Goal: Information Seeking & Learning: Learn about a topic

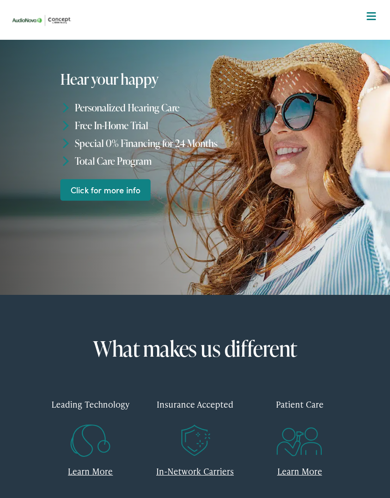
click at [116, 192] on link "Click for more info" at bounding box center [105, 190] width 90 height 22
click at [122, 191] on link "Click for more info" at bounding box center [105, 190] width 90 height 22
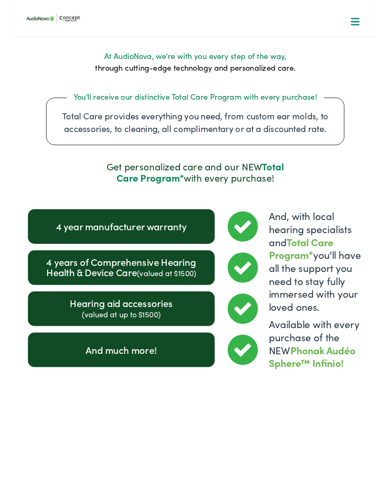
scroll to position [1612, 0]
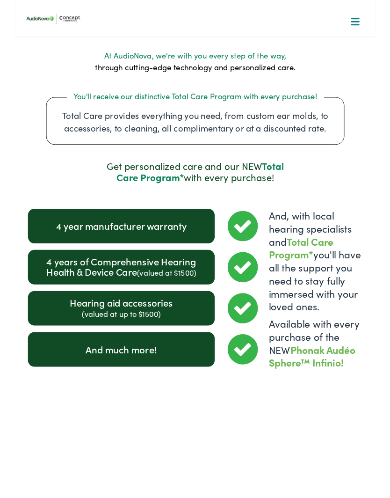
click at [354, 226] on div "At AudioNova, we're with you every step of the way, through cutting-edge techno…" at bounding box center [195, 140] width 390 height 172
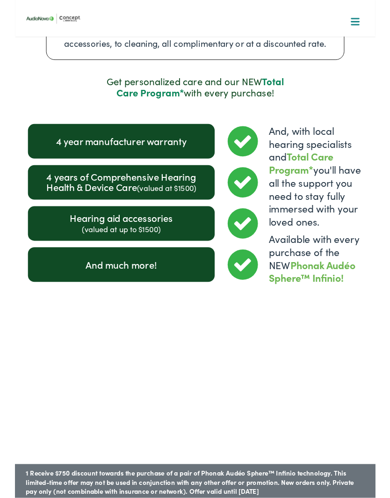
scroll to position [1704, 0]
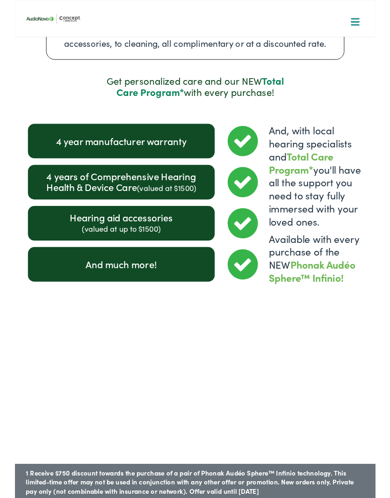
click at [316, 307] on span "Phonak Audéo Sphere™ Infinio!" at bounding box center [322, 292] width 94 height 29
click at [336, 307] on span "Phonak Audéo Sphere™ Infinio!" at bounding box center [322, 292] width 94 height 29
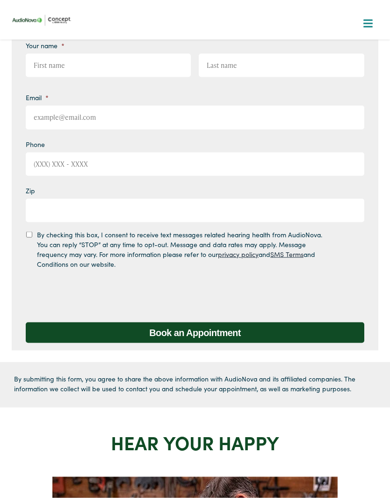
scroll to position [0, 0]
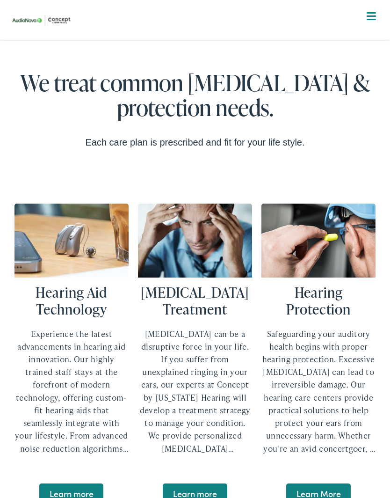
scroll to position [1909, 0]
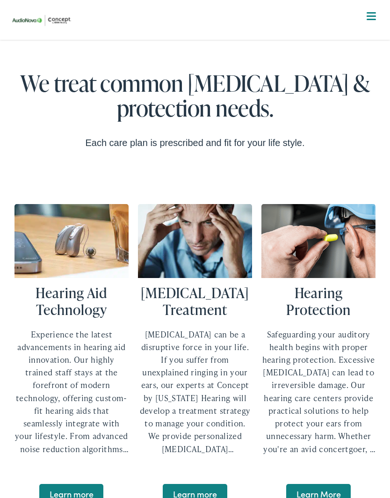
click at [80, 484] on span "Learn more" at bounding box center [71, 494] width 64 height 20
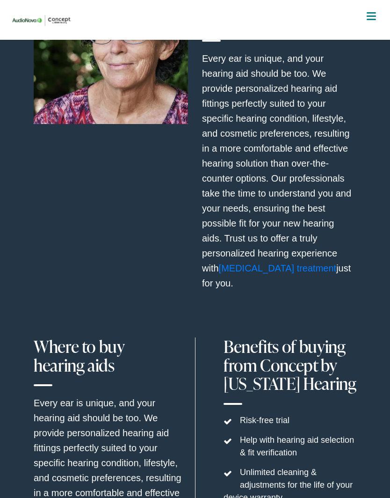
scroll to position [3557, 0]
